Goal: Task Accomplishment & Management: Manage account settings

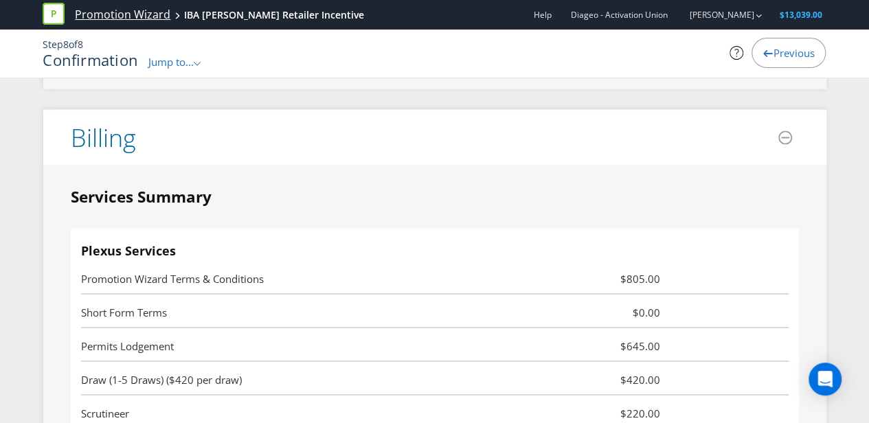
click at [128, 19] on link "Promotion Wizard" at bounding box center [123, 15] width 96 height 16
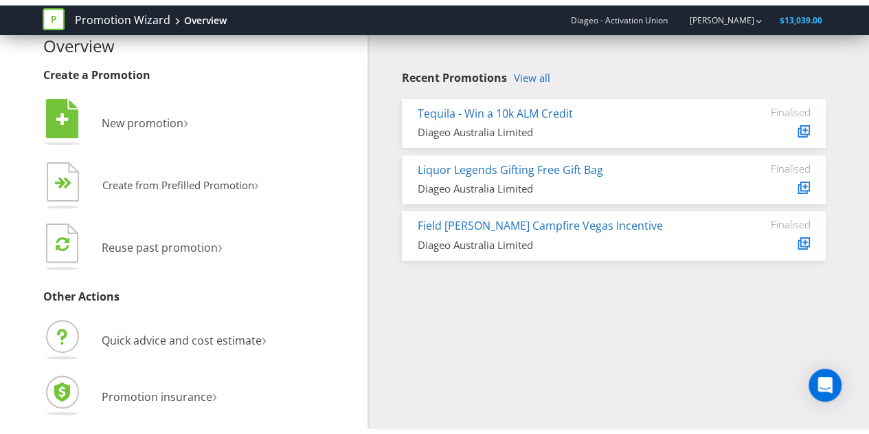
scroll to position [15, 0]
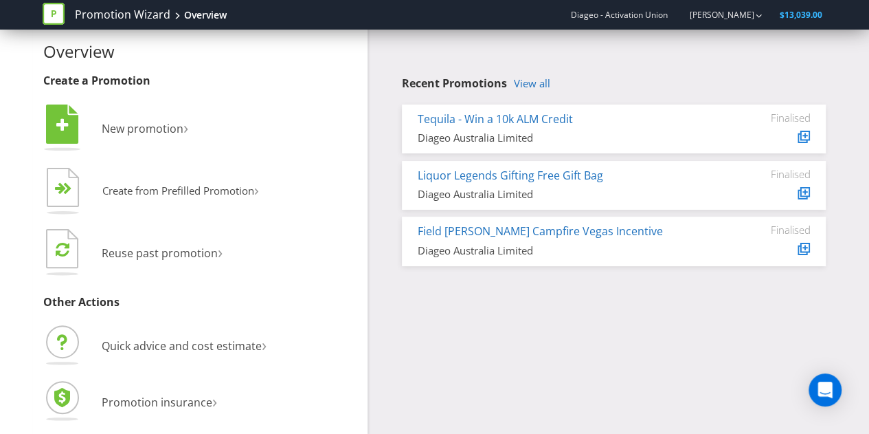
click at [544, 76] on div "Recent Promotions View all Tequila - Win a 10k ALM Credit Diageo Australia Limi…" at bounding box center [602, 143] width 469 height 258
click at [537, 86] on link "View all" at bounding box center [532, 84] width 36 height 12
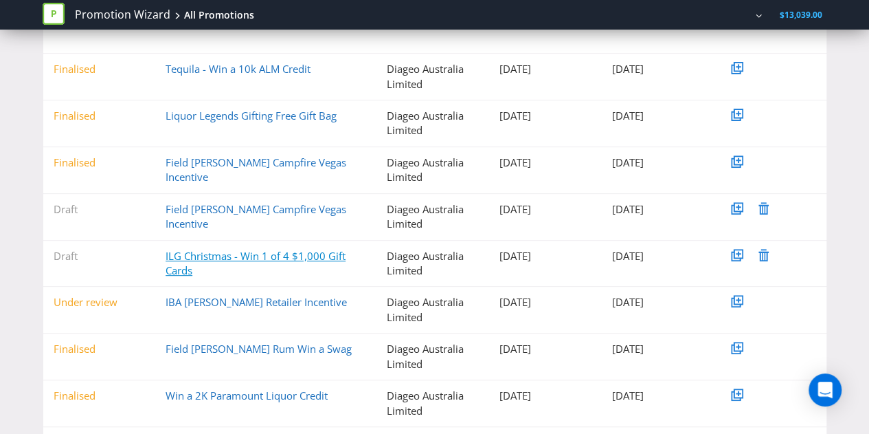
scroll to position [206, 0]
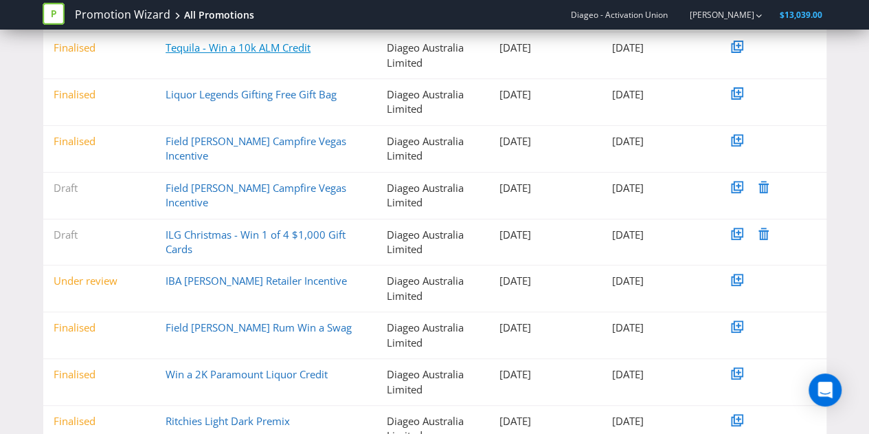
click at [229, 47] on link "Tequila - Win a 10k ALM Credit" at bounding box center [238, 48] width 145 height 14
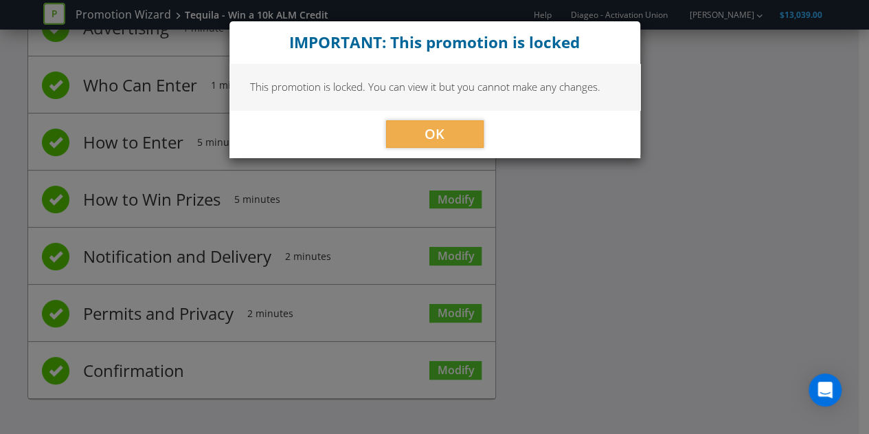
scroll to position [117, 0]
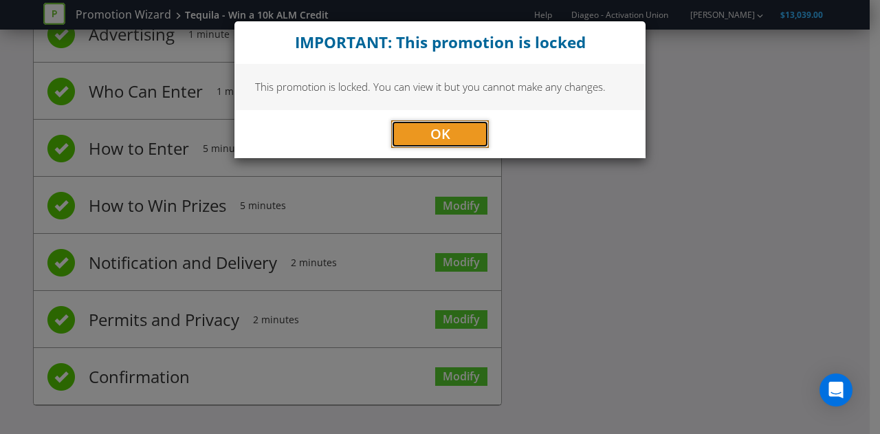
click at [428, 135] on button "OK" at bounding box center [440, 133] width 98 height 27
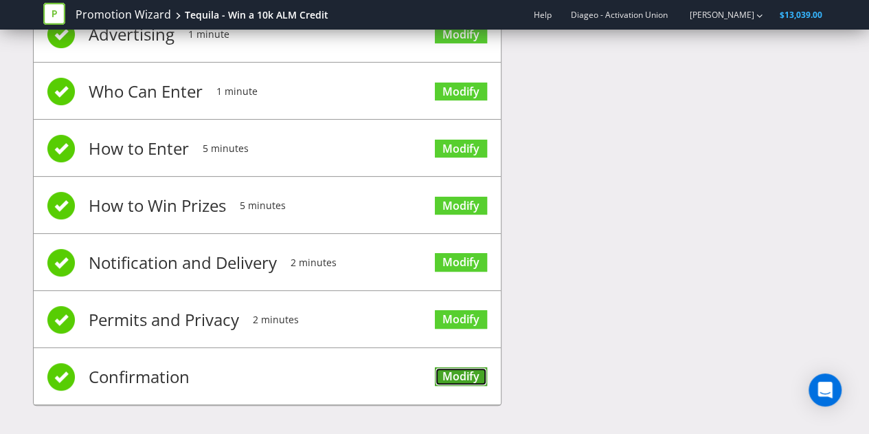
click at [477, 369] on link "Modify" at bounding box center [461, 376] width 52 height 19
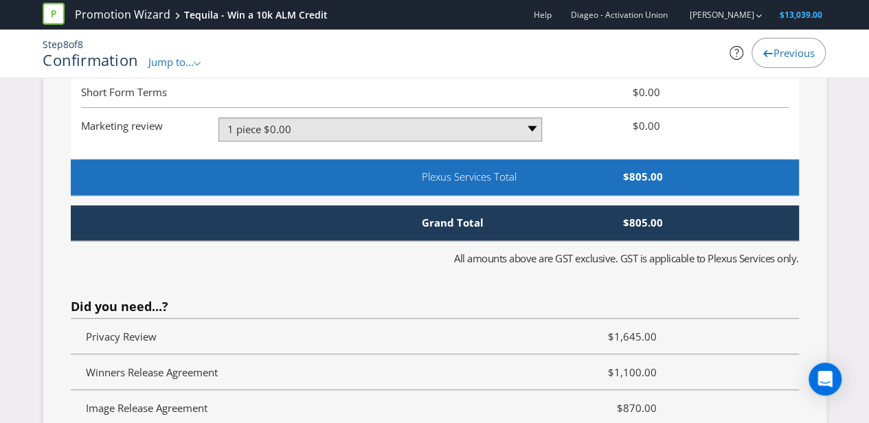
scroll to position [2896, 0]
